Goal: Information Seeking & Learning: Check status

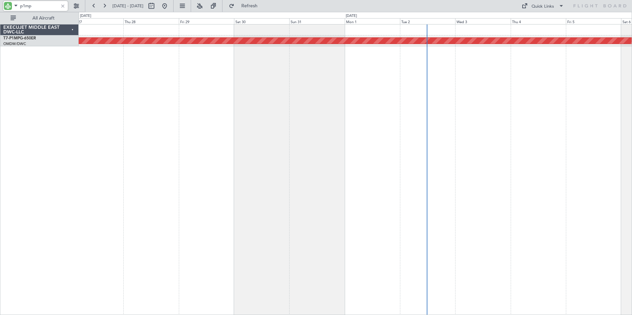
drag, startPoint x: 0, startPoint y: 0, endPoint x: -16, endPoint y: 8, distance: 17.6
click at [0, 8] on html "p1mp [DATE] - [DATE] Refresh Quick Links All Aircraft Planned Maint Savannah ([…" at bounding box center [316, 157] width 632 height 315
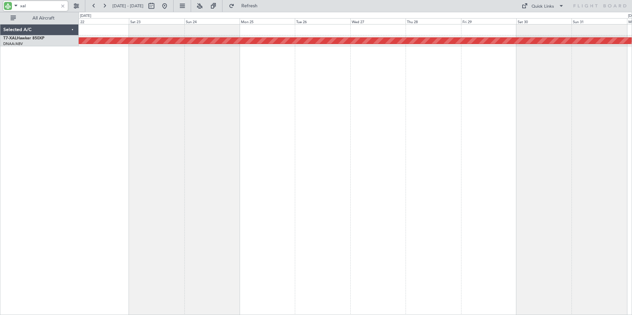
click at [523, 147] on div "Planned Maint [PERSON_NAME]" at bounding box center [355, 169] width 553 height 290
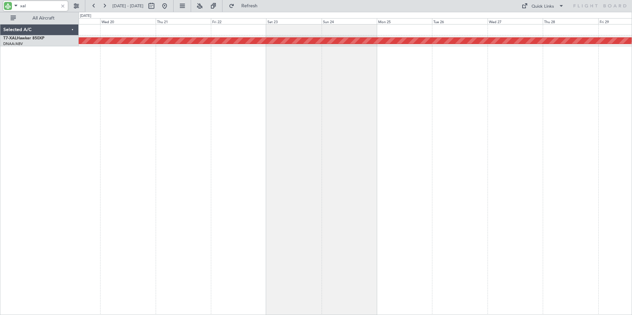
click at [460, 153] on div "Planned Maint [PERSON_NAME]" at bounding box center [355, 169] width 553 height 290
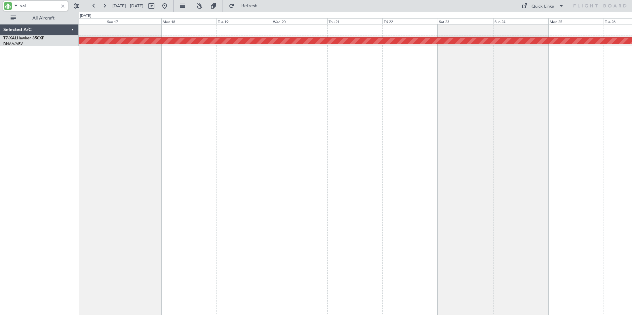
click at [466, 198] on div "Planned Maint [PERSON_NAME]" at bounding box center [355, 169] width 553 height 290
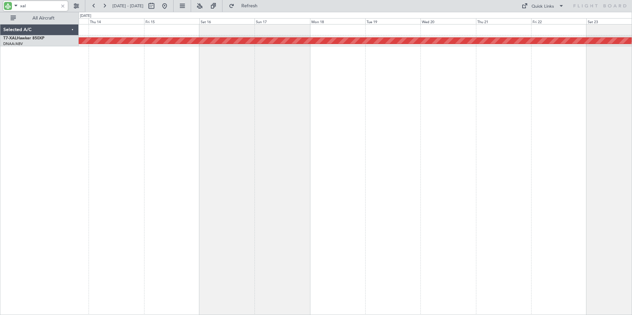
click at [351, 168] on div "Planned Maint [PERSON_NAME]" at bounding box center [355, 169] width 553 height 290
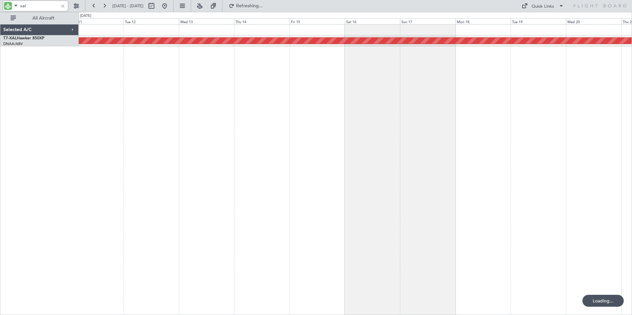
click at [356, 176] on div "Planned Maint [PERSON_NAME]" at bounding box center [355, 169] width 553 height 290
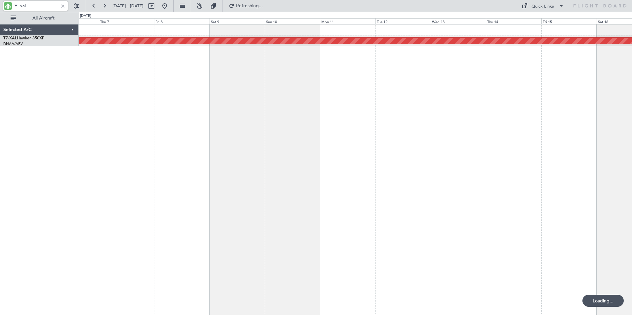
click at [478, 183] on div "Planned Maint [PERSON_NAME]" at bounding box center [355, 169] width 553 height 290
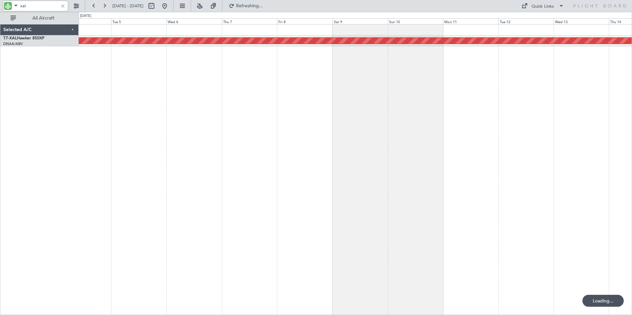
click at [368, 183] on div "Planned Maint [PERSON_NAME]" at bounding box center [355, 169] width 553 height 290
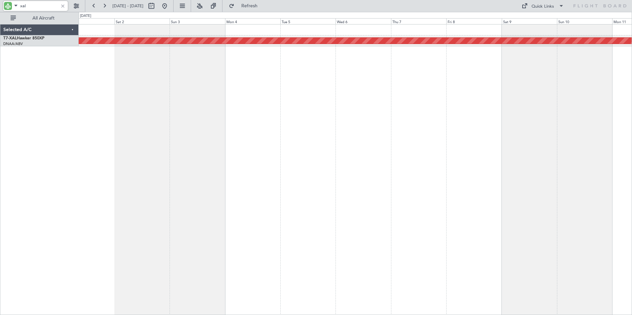
click at [354, 127] on div "Planned Maint [PERSON_NAME]" at bounding box center [355, 169] width 553 height 290
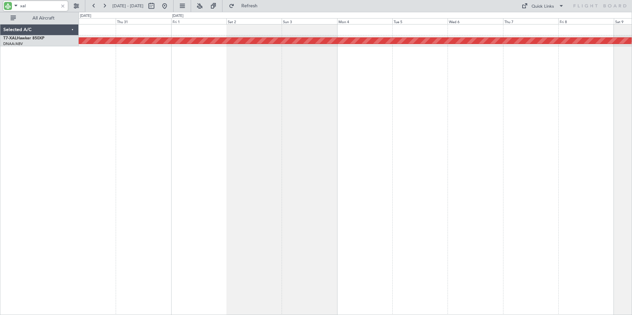
click at [343, 131] on div "Planned Maint [PERSON_NAME]" at bounding box center [355, 169] width 553 height 290
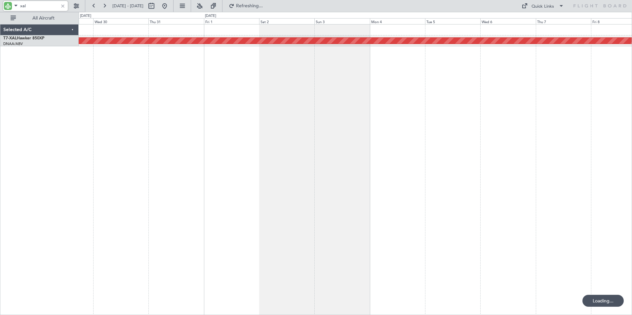
click at [276, 139] on div "Planned Maint [PERSON_NAME]" at bounding box center [355, 169] width 553 height 290
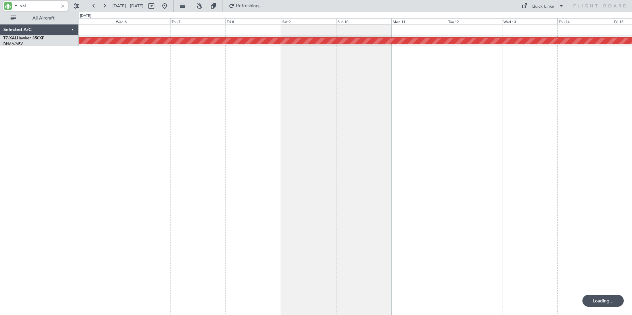
click at [88, 141] on div "Planned Maint [PERSON_NAME]" at bounding box center [355, 169] width 553 height 290
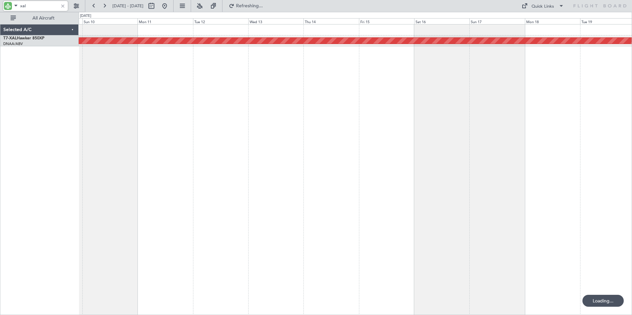
click at [230, 142] on div "Planned Maint [PERSON_NAME]" at bounding box center [355, 169] width 553 height 290
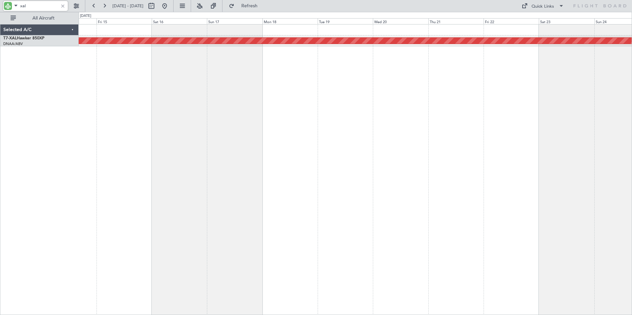
click at [201, 145] on div "Planned Maint [PERSON_NAME]" at bounding box center [355, 169] width 553 height 290
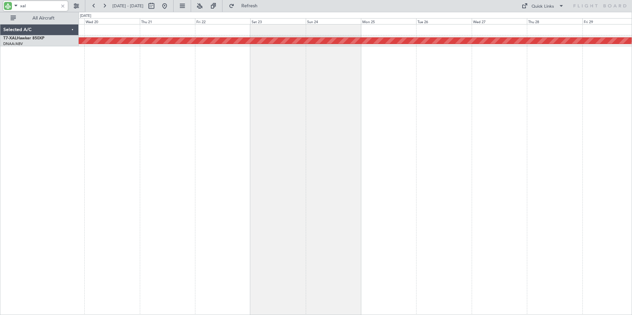
click at [244, 152] on div "Planned Maint [PERSON_NAME]" at bounding box center [355, 169] width 553 height 290
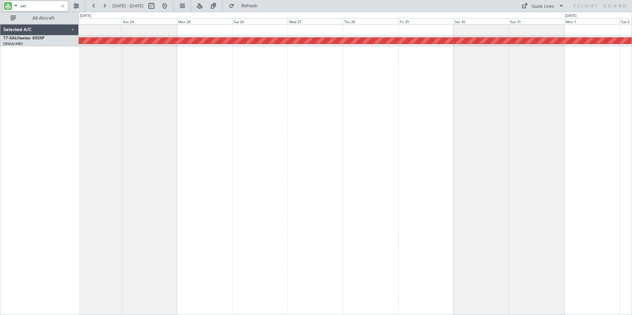
click at [230, 155] on div "Planned Maint [PERSON_NAME]" at bounding box center [355, 169] width 553 height 290
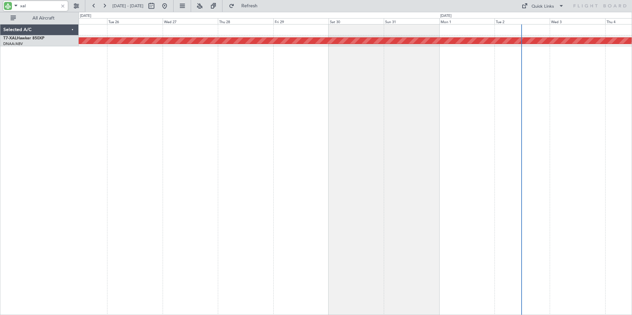
click at [400, 142] on div "Planned Maint [PERSON_NAME]" at bounding box center [355, 169] width 553 height 290
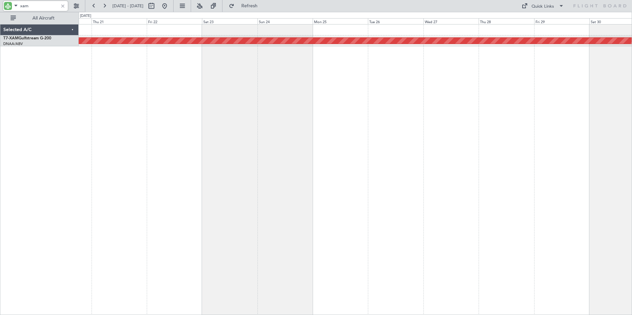
click at [467, 130] on div "Planned Maint Cologne-[GEOGRAPHIC_DATA]" at bounding box center [355, 169] width 553 height 290
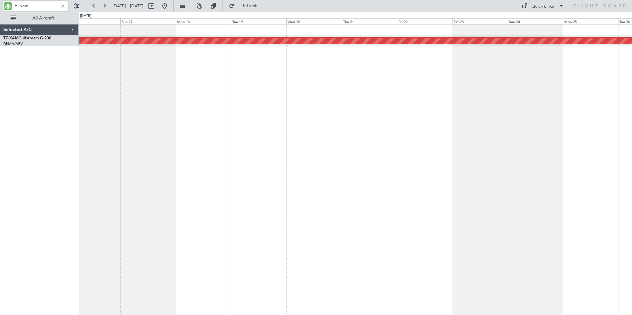
click at [362, 133] on div "Planned Maint Cologne-[GEOGRAPHIC_DATA]" at bounding box center [355, 169] width 553 height 290
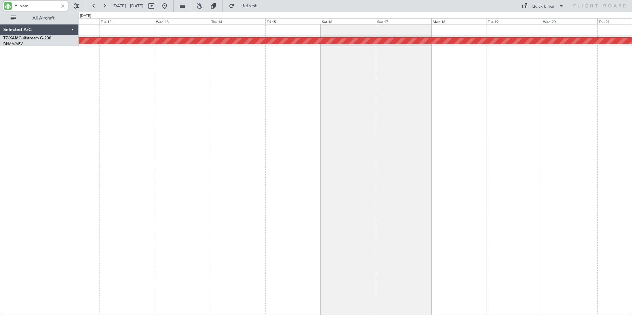
click at [346, 134] on div "Planned Maint Cologne-[GEOGRAPHIC_DATA]" at bounding box center [355, 169] width 553 height 290
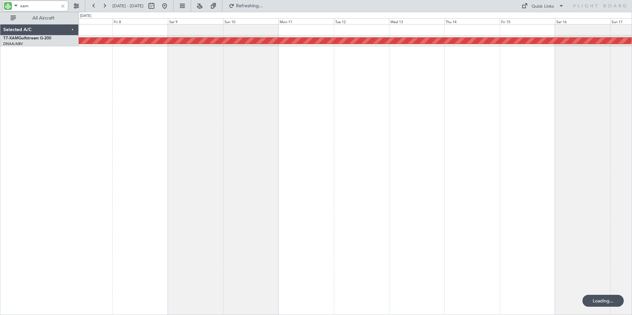
click at [380, 151] on div "Planned Maint Cologne-[GEOGRAPHIC_DATA]" at bounding box center [355, 169] width 553 height 290
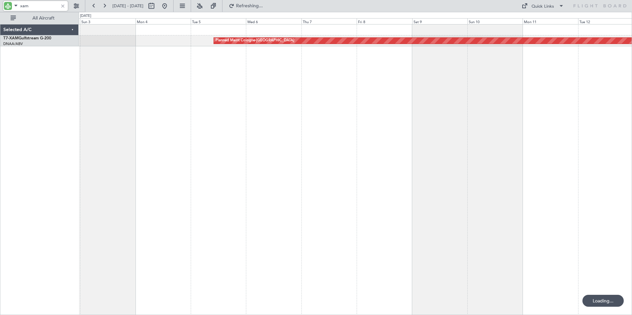
click at [400, 164] on div "Planned Maint Cologne-[GEOGRAPHIC_DATA]" at bounding box center [355, 169] width 553 height 290
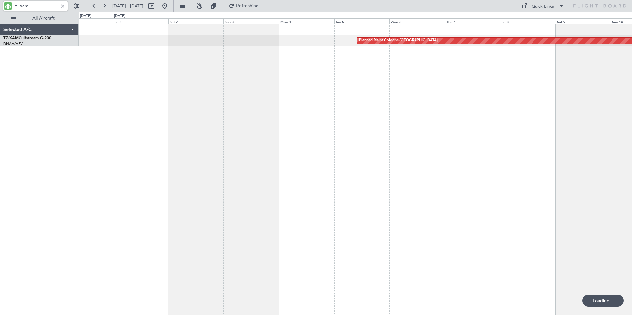
click at [338, 168] on div "Planned Maint Cologne-[GEOGRAPHIC_DATA]" at bounding box center [355, 169] width 553 height 290
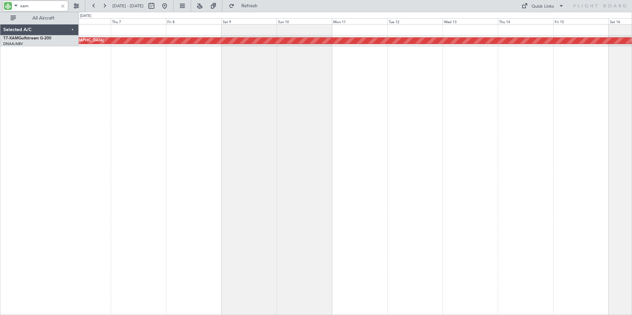
click at [81, 138] on div "Planned Maint Cologne-[GEOGRAPHIC_DATA]" at bounding box center [355, 169] width 553 height 290
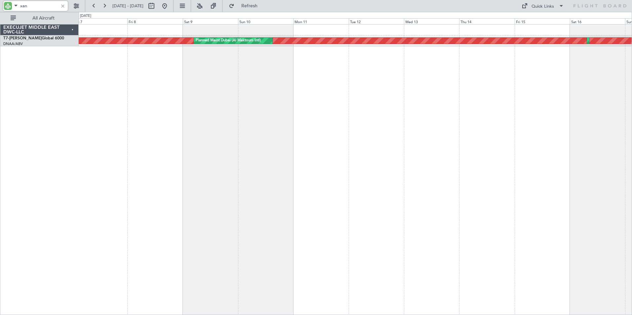
click at [412, 104] on div "Unplanned Maint [GEOGRAPHIC_DATA] (Al Maktoum Intl) Planned Maint [GEOGRAPHIC_D…" at bounding box center [355, 169] width 553 height 290
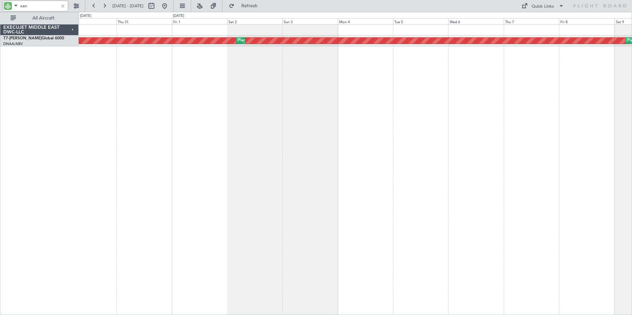
click at [557, 121] on div "Unplanned Maint [GEOGRAPHIC_DATA] (Al Maktoum Intl) Planned Maint [GEOGRAPHIC_D…" at bounding box center [355, 169] width 553 height 290
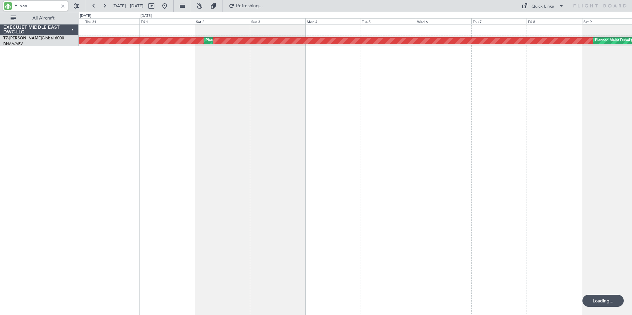
click at [65, 112] on div "Unplanned Maint [GEOGRAPHIC_DATA] (Al Maktoum Intl) Planned Maint [GEOGRAPHIC_D…" at bounding box center [316, 163] width 632 height 303
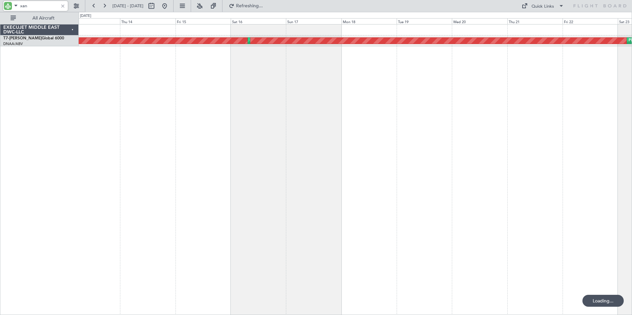
click at [113, 110] on div "Unplanned Maint [GEOGRAPHIC_DATA] (Al Maktoum Intl) Planned Maint [GEOGRAPHIC_D…" at bounding box center [355, 169] width 553 height 290
click at [135, 122] on div "Unplanned Maint [GEOGRAPHIC_DATA] (Al Maktoum Intl) Planned Maint [GEOGRAPHIC_D…" at bounding box center [355, 169] width 553 height 290
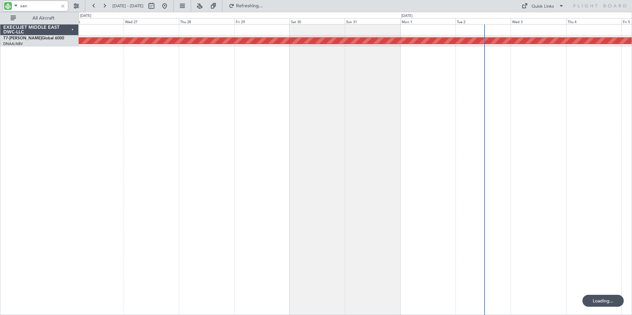
click at [169, 110] on div "Unplanned Maint [GEOGRAPHIC_DATA] (Al Maktoum Intl)" at bounding box center [355, 169] width 553 height 290
click at [424, 119] on div "Unplanned Maint [GEOGRAPHIC_DATA] (Al Maktoum Intl)" at bounding box center [355, 169] width 553 height 290
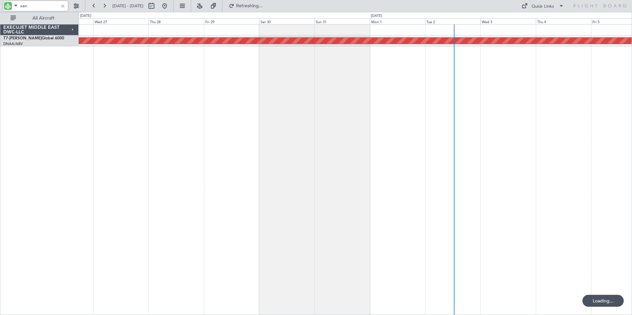
click at [385, 118] on div "Unplanned Maint [GEOGRAPHIC_DATA] (Al Maktoum Intl)" at bounding box center [355, 169] width 553 height 290
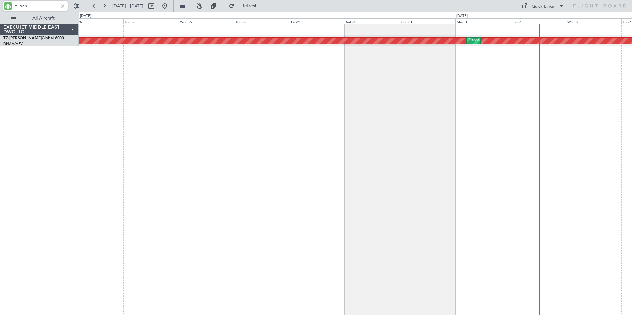
click at [533, 145] on div "Unplanned Maint [GEOGRAPHIC_DATA] (Al Maktoum Intl) Planned Maint [GEOGRAPHIC_D…" at bounding box center [355, 169] width 553 height 290
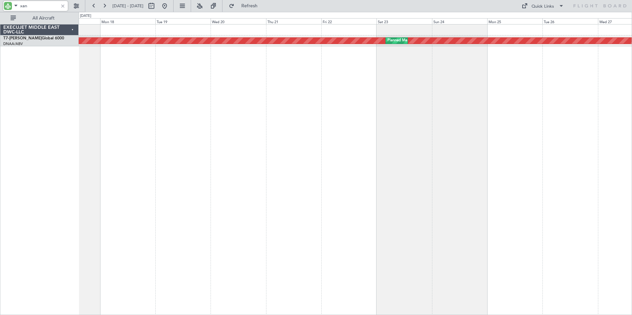
click at [469, 123] on div "Unplanned Maint [GEOGRAPHIC_DATA] (Al Maktoum Intl) Planned Maint [GEOGRAPHIC_D…" at bounding box center [355, 169] width 553 height 290
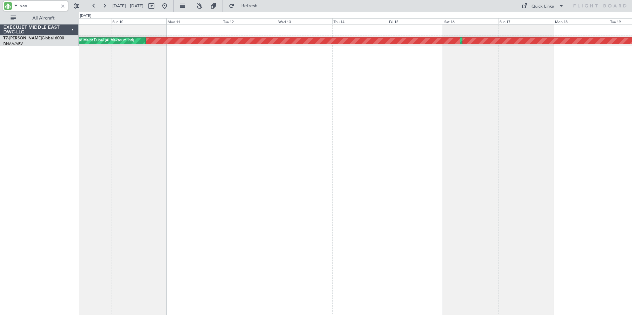
click at [490, 136] on div "Unplanned Maint [GEOGRAPHIC_DATA] (Al Maktoum Intl) Planned Maint [GEOGRAPHIC_D…" at bounding box center [355, 169] width 553 height 290
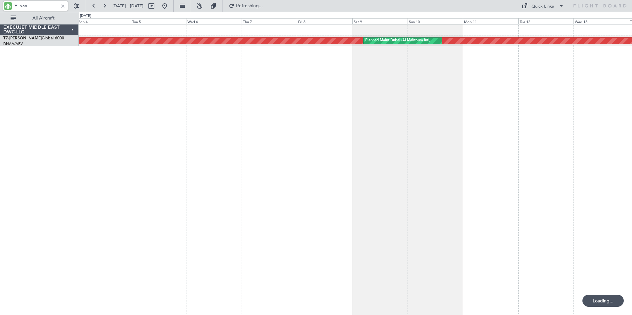
click at [498, 130] on div "Unplanned Maint [GEOGRAPHIC_DATA] (Al Maktoum Intl) Planned Maint [GEOGRAPHIC_D…" at bounding box center [355, 169] width 553 height 290
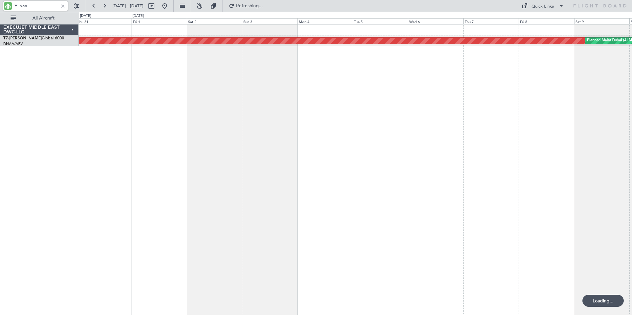
click at [477, 120] on div "Unplanned Maint [GEOGRAPHIC_DATA] (Al Maktoum Intl) Planned Maint [GEOGRAPHIC_D…" at bounding box center [355, 169] width 553 height 290
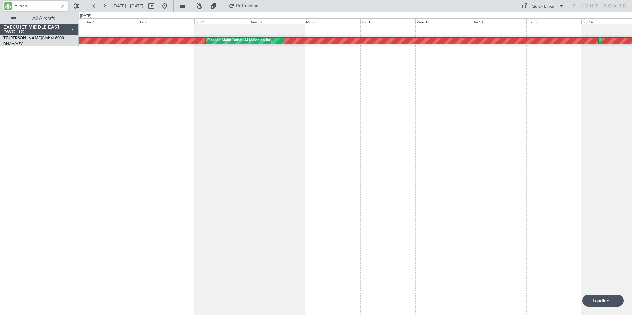
click at [50, 127] on div "Unplanned Maint [GEOGRAPHIC_DATA] (Al Maktoum Intl) Planned Maint [GEOGRAPHIC_D…" at bounding box center [316, 163] width 632 height 303
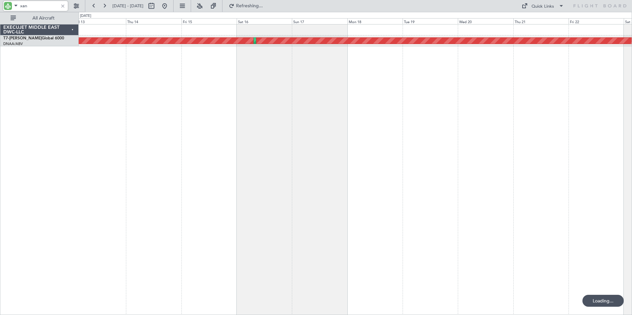
click at [140, 123] on div "Unplanned Maint [GEOGRAPHIC_DATA] (Al Maktoum Intl) Planned Maint [GEOGRAPHIC_D…" at bounding box center [355, 169] width 553 height 290
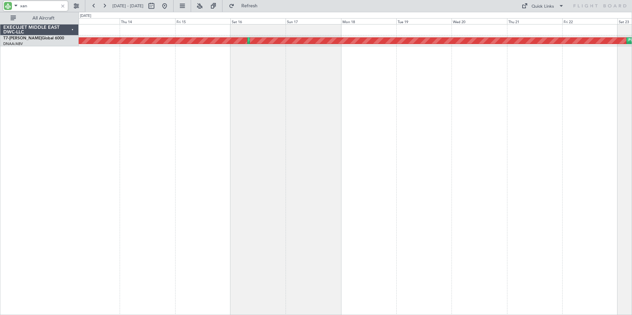
drag, startPoint x: 48, startPoint y: 5, endPoint x: -64, endPoint y: 4, distance: 111.7
click at [0, 4] on html "xan [DATE] - [DATE] Refresh Quick Links All Aircraft Unplanned Maint [GEOGRAPHI…" at bounding box center [316, 157] width 632 height 315
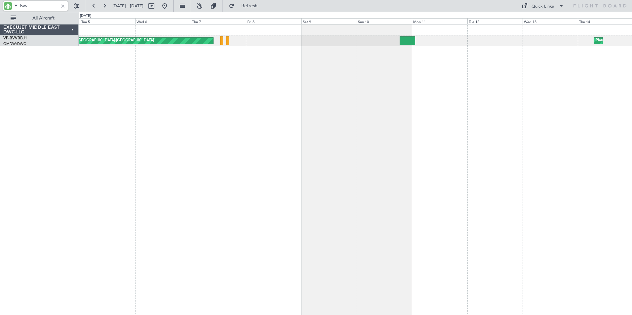
click at [580, 168] on div "Planned Maint Dubai (Al Maktoum Intl) Unplanned Maint [GEOGRAPHIC_DATA]-[GEOGRA…" at bounding box center [355, 169] width 553 height 290
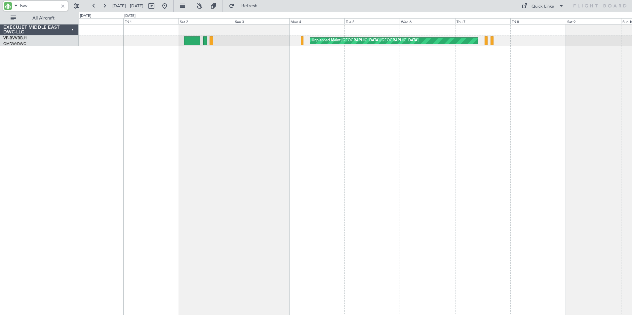
click at [477, 159] on div "Unplanned Maint [GEOGRAPHIC_DATA]-[GEOGRAPHIC_DATA]" at bounding box center [355, 169] width 553 height 290
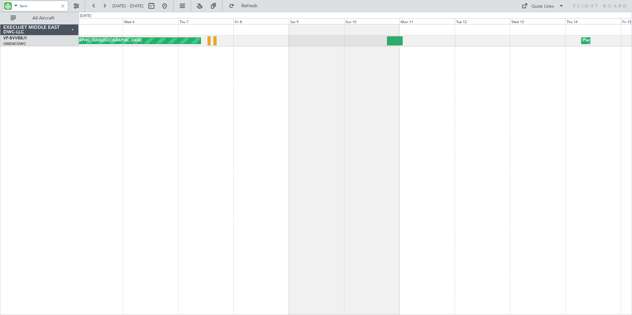
click at [258, 119] on div "Unplanned Maint [GEOGRAPHIC_DATA]-[GEOGRAPHIC_DATA] Planned Maint [GEOGRAPHIC_D…" at bounding box center [355, 169] width 553 height 290
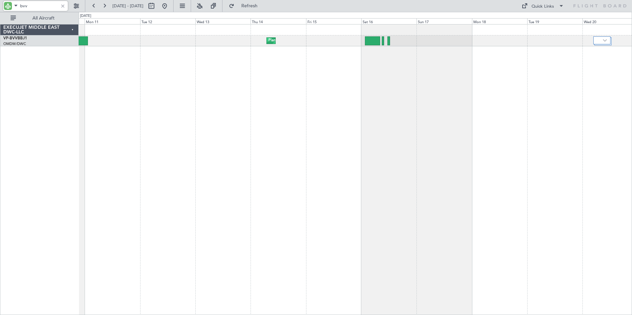
click at [141, 126] on div "Planned Maint Dubai (Al Maktoum Intl)" at bounding box center [355, 169] width 553 height 290
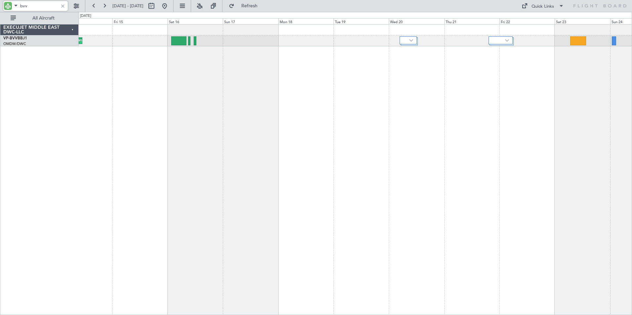
click at [199, 131] on div "Planned Maint Dubai (Al Maktoum Intl)" at bounding box center [355, 169] width 553 height 290
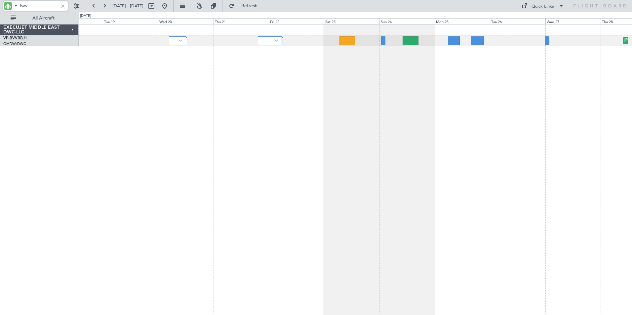
click at [167, 131] on div "Planned Maint Dubai (Al Maktoum Intl)" at bounding box center [355, 169] width 553 height 290
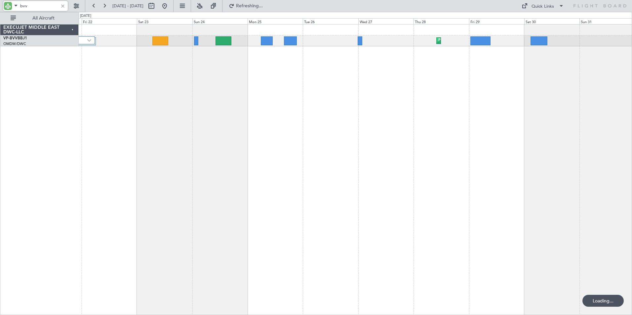
click at [210, 135] on div "Planned Maint Dubai (Al Maktoum Intl)" at bounding box center [355, 169] width 553 height 290
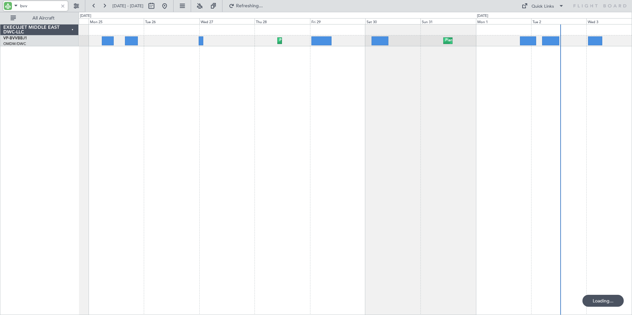
click at [274, 138] on div "Planned Maint Dubai (Al Maktoum Intl) Planned Maint [GEOGRAPHIC_DATA] (Al Makto…" at bounding box center [355, 169] width 553 height 290
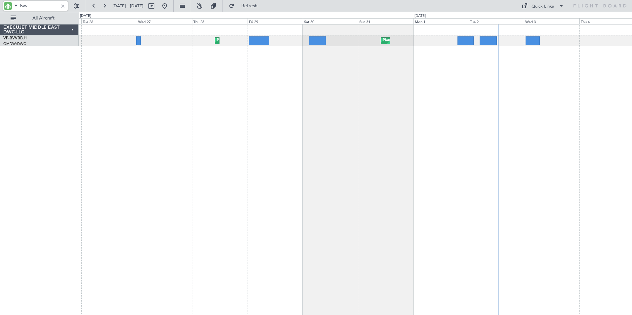
click at [376, 135] on div "Planned Maint Dubai (Al Maktoum Intl) Planned Maint [GEOGRAPHIC_DATA] (Al Makto…" at bounding box center [355, 169] width 553 height 290
type input "bvv"
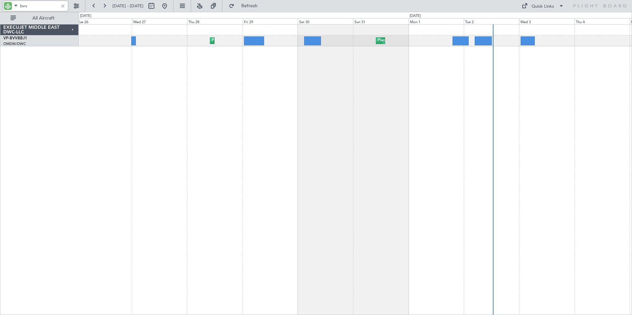
click at [167, 162] on div "Planned Maint Dubai (Al Maktoum Intl) Planned Maint [GEOGRAPHIC_DATA] (Al Makto…" at bounding box center [355, 169] width 553 height 290
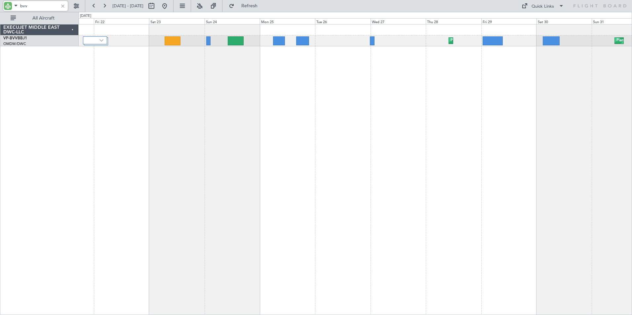
click at [368, 125] on div "Planned Maint Dubai (Al Maktoum Intl) Planned Maint [GEOGRAPHIC_DATA] (Al Makto…" at bounding box center [355, 169] width 553 height 290
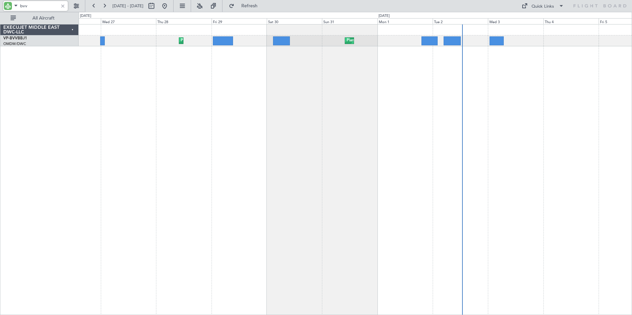
click at [290, 91] on div "Planned Maint Dubai (Al Maktoum Intl) Planned Maint [GEOGRAPHIC_DATA] (Al Makto…" at bounding box center [355, 169] width 553 height 290
click at [415, 104] on div "Planned Maint Dubai (Al Maktoum Intl) Planned Maint [GEOGRAPHIC_DATA] (Al Makto…" at bounding box center [355, 169] width 553 height 290
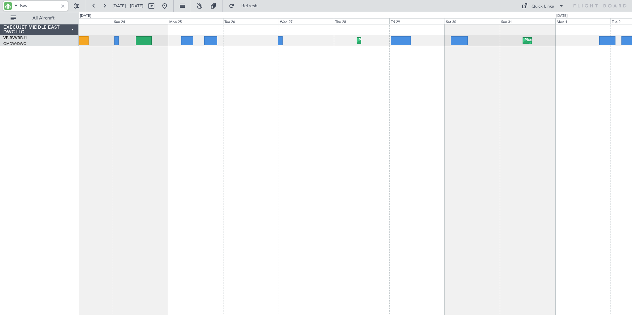
click at [386, 114] on div "Planned Maint Dubai (Al Maktoum Intl) Planned Maint [GEOGRAPHIC_DATA] (Al Makto…" at bounding box center [355, 169] width 553 height 291
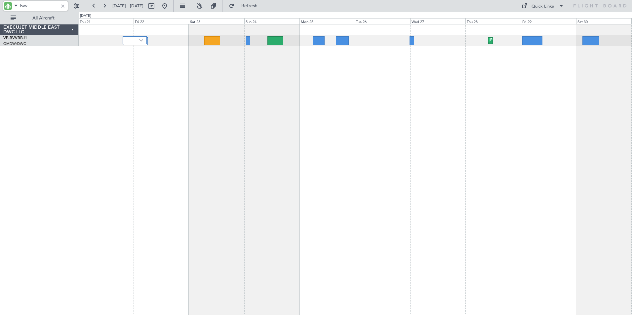
click at [270, 119] on div "Planned Maint Dubai (Al Maktoum Intl) Planned Maint [GEOGRAPHIC_DATA] (Al Makto…" at bounding box center [355, 169] width 553 height 291
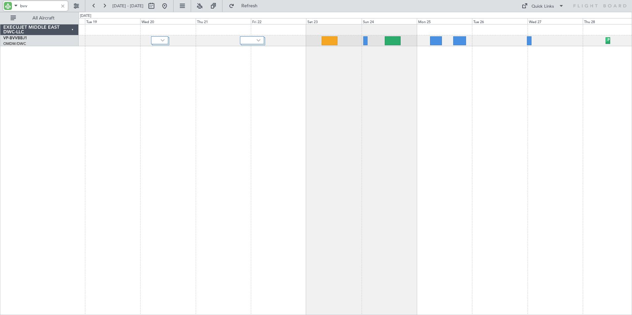
click at [269, 118] on div "Planned Maint Dubai (Al Maktoum Intl)" at bounding box center [355, 169] width 553 height 291
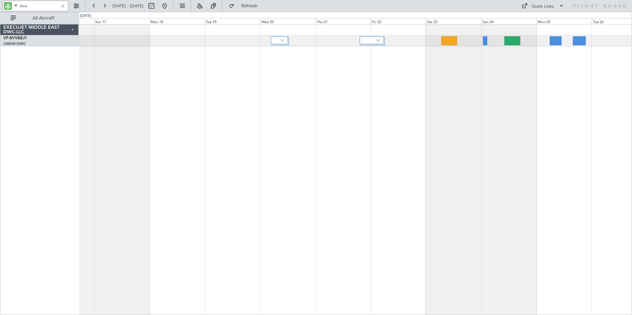
click at [253, 122] on div "Planned Maint Dubai (Al Maktoum Intl) Planned Maint [GEOGRAPHIC_DATA] (Al Makto…" at bounding box center [355, 169] width 553 height 291
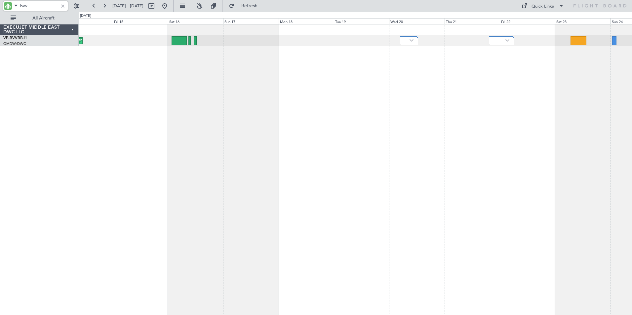
click at [241, 118] on div "Planned Maint Dubai (Al Maktoum Intl)" at bounding box center [355, 169] width 553 height 291
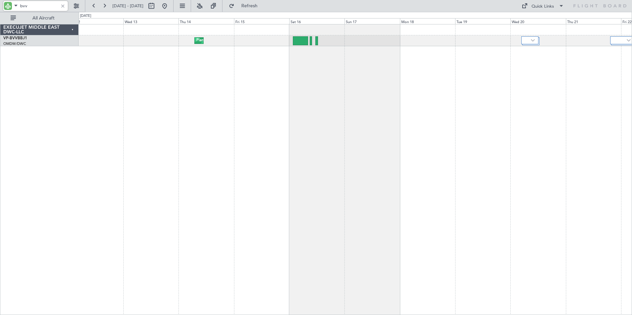
click at [251, 115] on div "Planned Maint Dubai (Al Maktoum Intl)" at bounding box center [355, 169] width 553 height 291
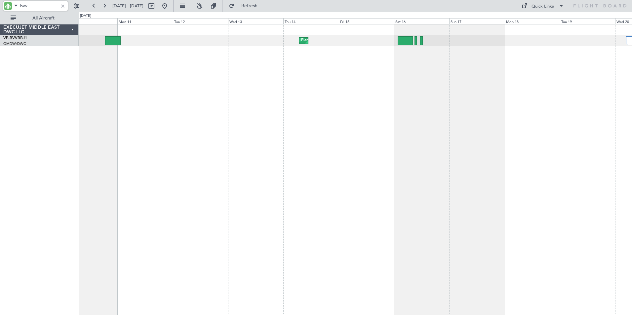
click at [299, 121] on div "Planned Maint Dubai (Al Maktoum Intl)" at bounding box center [355, 169] width 553 height 291
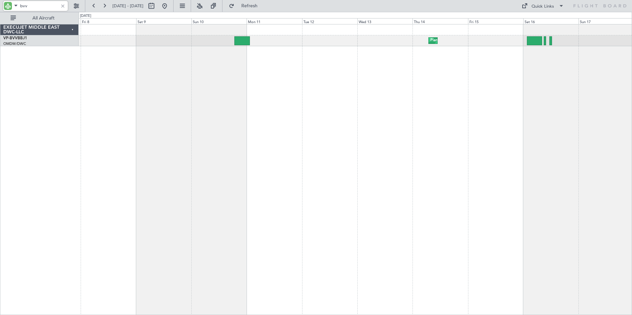
click at [249, 123] on div "Planned Maint Dubai (Al Maktoum Intl) Unplanned Maint [GEOGRAPHIC_DATA]-[GEOGRA…" at bounding box center [355, 169] width 553 height 291
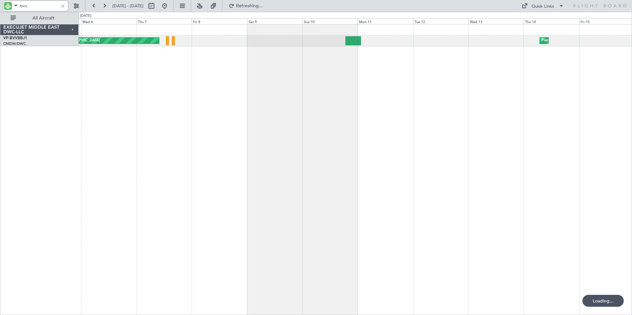
click at [221, 116] on div "Planned Maint Dubai (Al Maktoum Intl) Unplanned Maint [GEOGRAPHIC_DATA]-[GEOGRA…" at bounding box center [355, 169] width 553 height 291
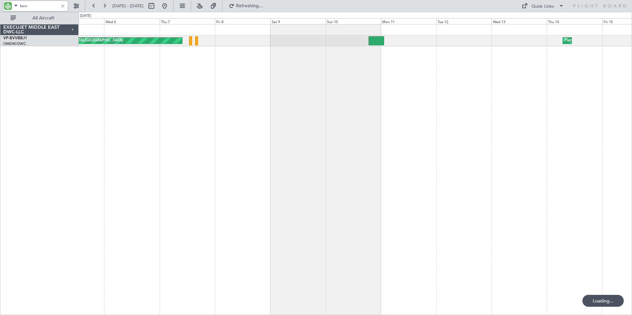
click at [238, 119] on div "Planned Maint Dubai (Al Maktoum Intl) Unplanned Maint [GEOGRAPHIC_DATA]-[GEOGRA…" at bounding box center [355, 169] width 553 height 291
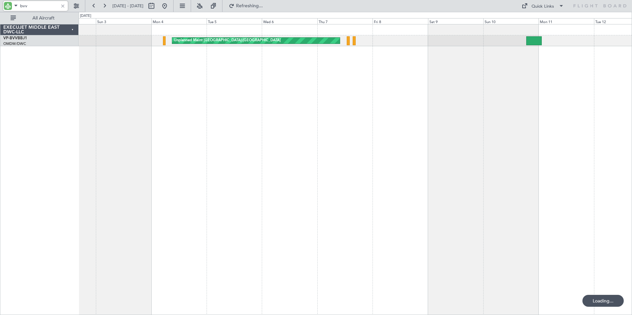
click at [181, 114] on div "Unplanned Maint [GEOGRAPHIC_DATA]-[GEOGRAPHIC_DATA] Planned Maint [GEOGRAPHIC_D…" at bounding box center [355, 169] width 553 height 291
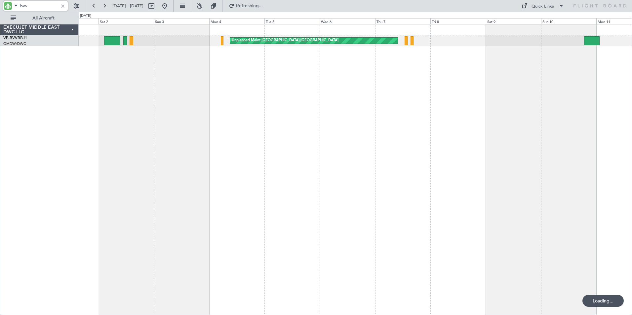
click at [194, 109] on div "Unplanned Maint [GEOGRAPHIC_DATA]-[GEOGRAPHIC_DATA]" at bounding box center [355, 169] width 553 height 291
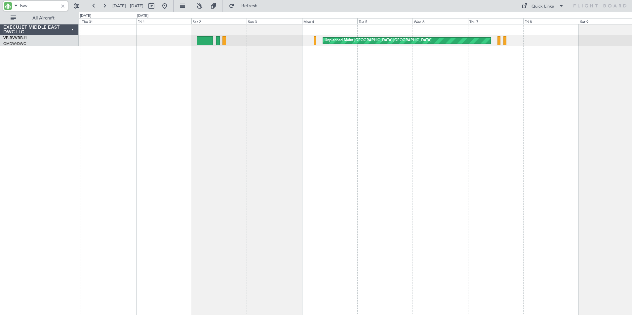
click at [156, 110] on div "Unplanned Maint [GEOGRAPHIC_DATA]-[GEOGRAPHIC_DATA]" at bounding box center [355, 169] width 553 height 291
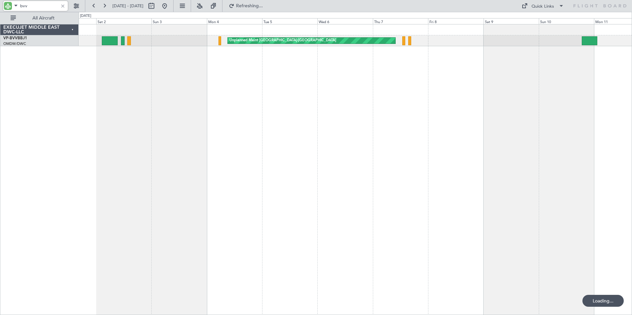
click at [145, 76] on div "Unplanned Maint [GEOGRAPHIC_DATA]-[GEOGRAPHIC_DATA]" at bounding box center [355, 169] width 553 height 291
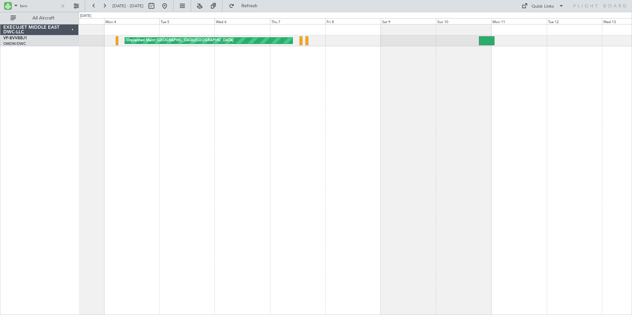
click at [293, 155] on div "Unplanned Maint [GEOGRAPHIC_DATA]-[GEOGRAPHIC_DATA] Planned Maint [GEOGRAPHIC_D…" at bounding box center [355, 169] width 553 height 291
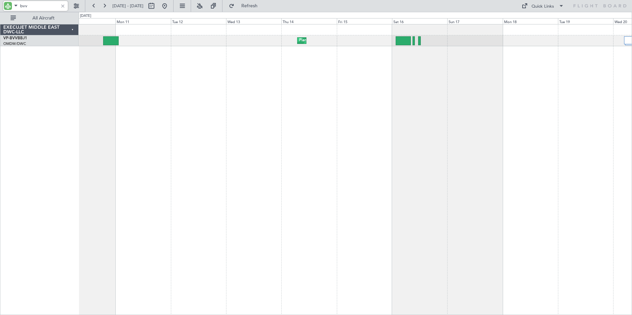
click at [141, 183] on div "Planned Maint Dubai (Al Maktoum Intl)" at bounding box center [355, 169] width 553 height 291
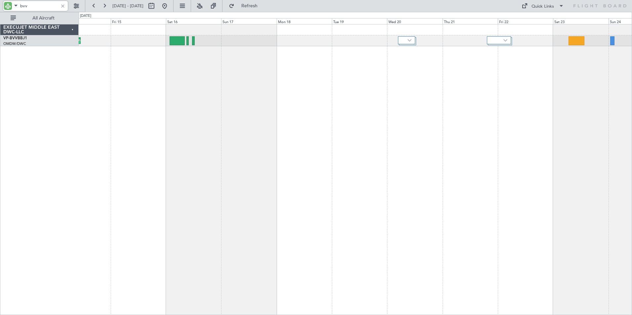
click at [289, 169] on div "Planned Maint Dubai (Al Maktoum Intl)" at bounding box center [355, 169] width 553 height 291
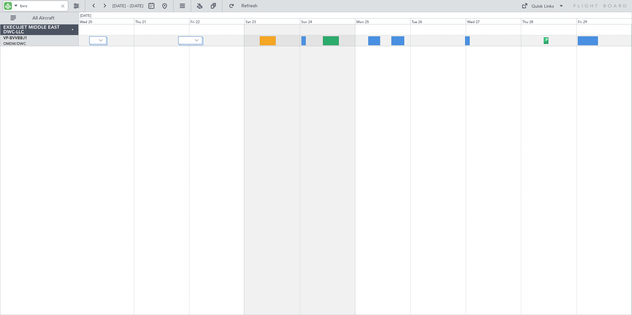
click at [221, 159] on div "Planned Maint Dubai (Al Maktoum Intl)" at bounding box center [355, 169] width 553 height 291
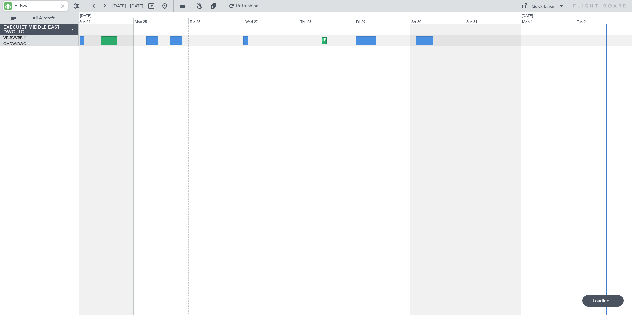
click at [255, 174] on div "Planned Maint Dubai (Al Maktoum Intl)" at bounding box center [355, 169] width 553 height 291
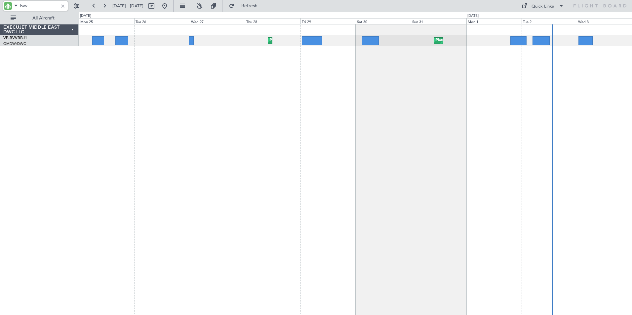
click at [309, 191] on div "Planned Maint Dubai (Al Maktoum Intl) Planned Maint [GEOGRAPHIC_DATA] (Al Makto…" at bounding box center [355, 169] width 553 height 291
